Goal: Check status: Check status

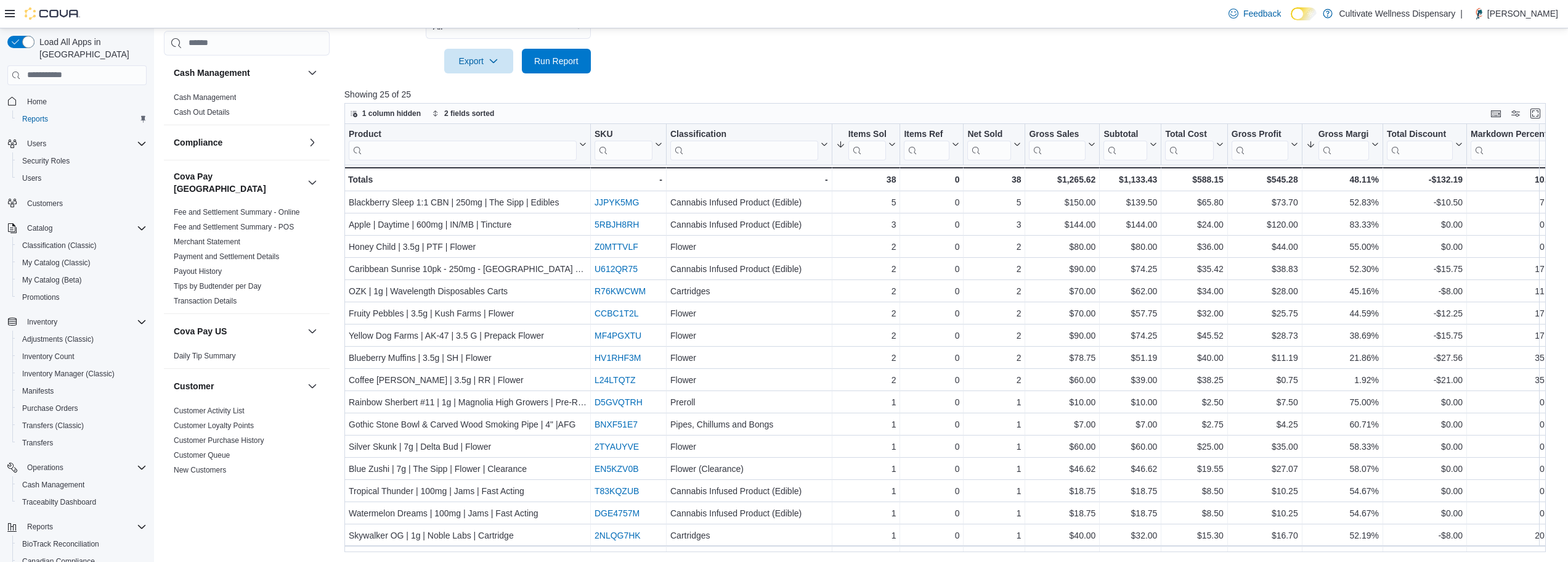
scroll to position [922, 0]
